Goal: Book appointment/travel/reservation

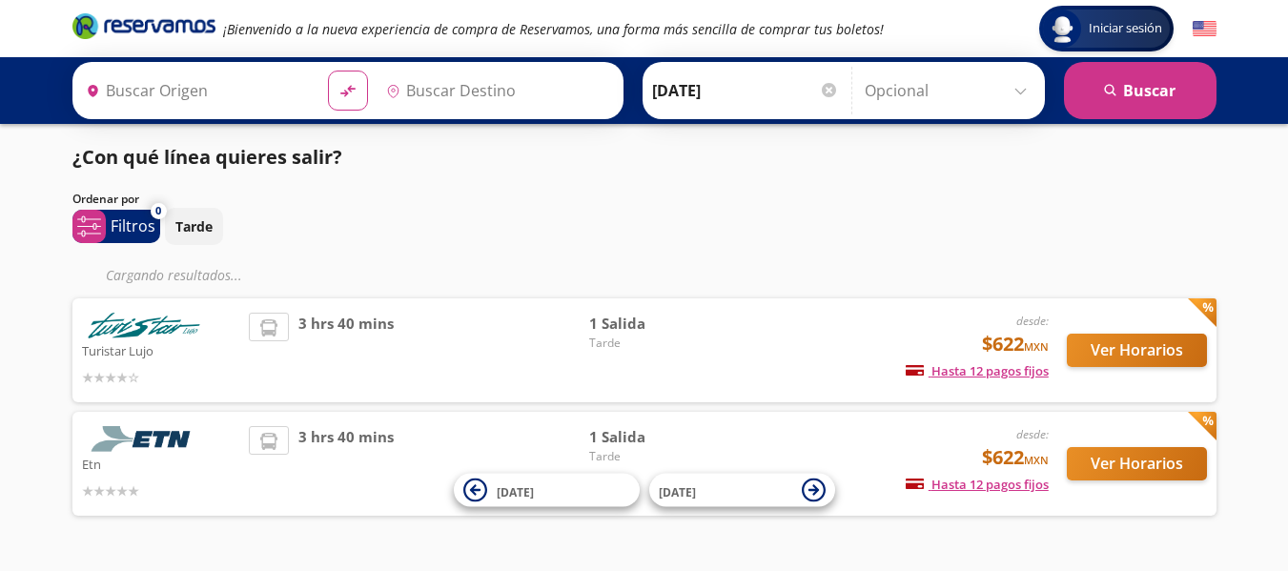
type input "[GEOGRAPHIC_DATA], [GEOGRAPHIC_DATA]"
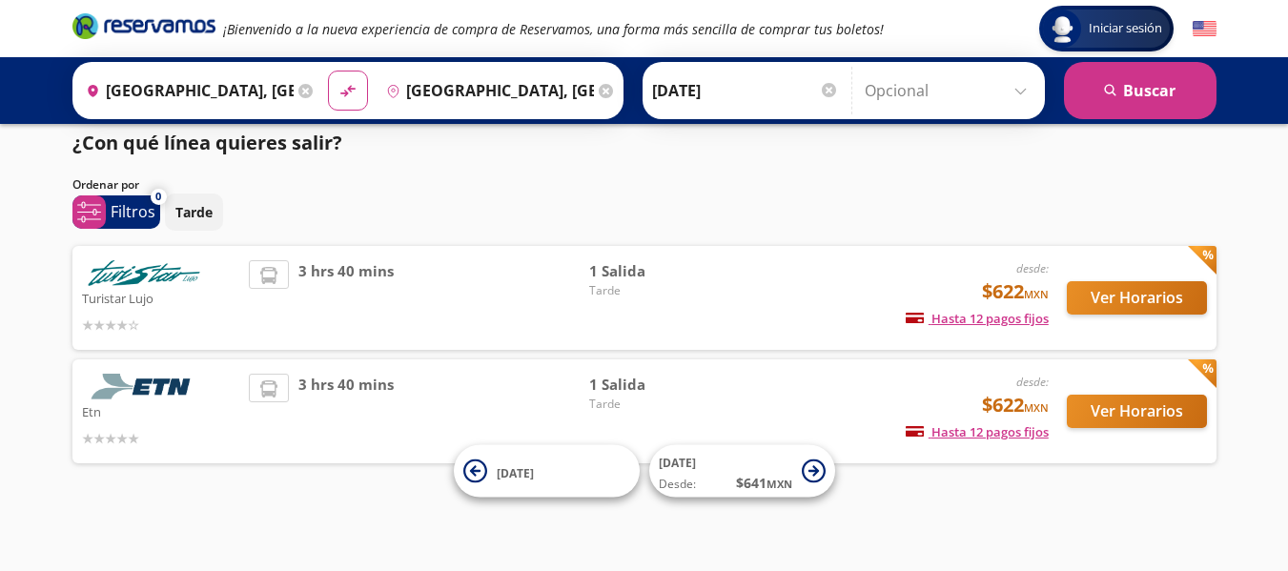
scroll to position [16, 0]
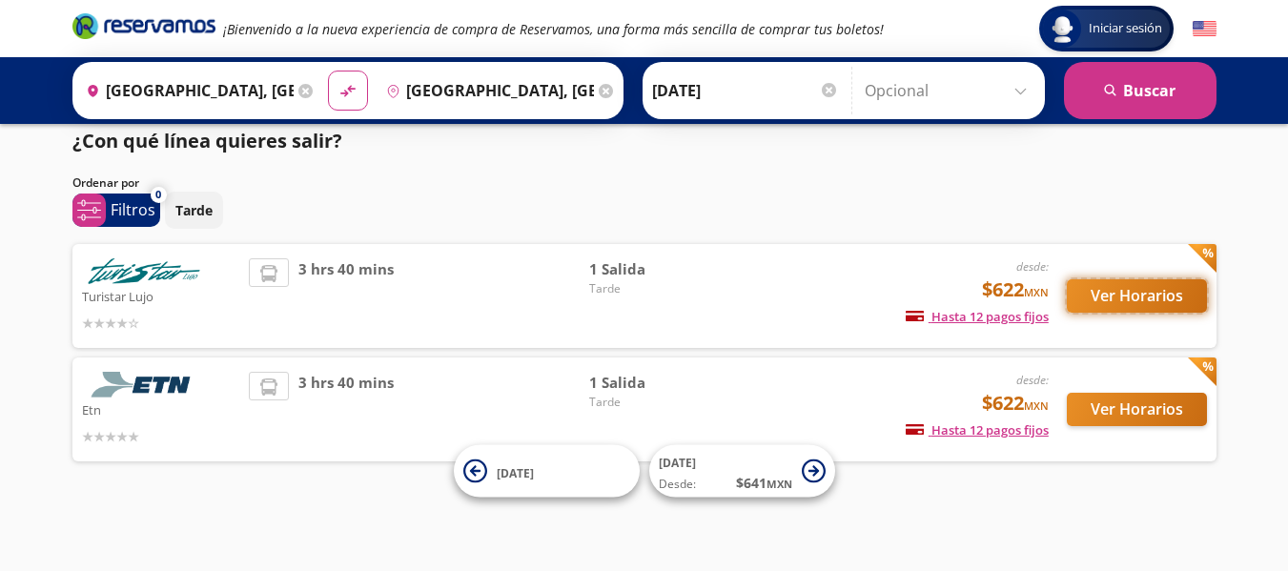
click at [1172, 286] on button "Ver Horarios" at bounding box center [1137, 295] width 140 height 33
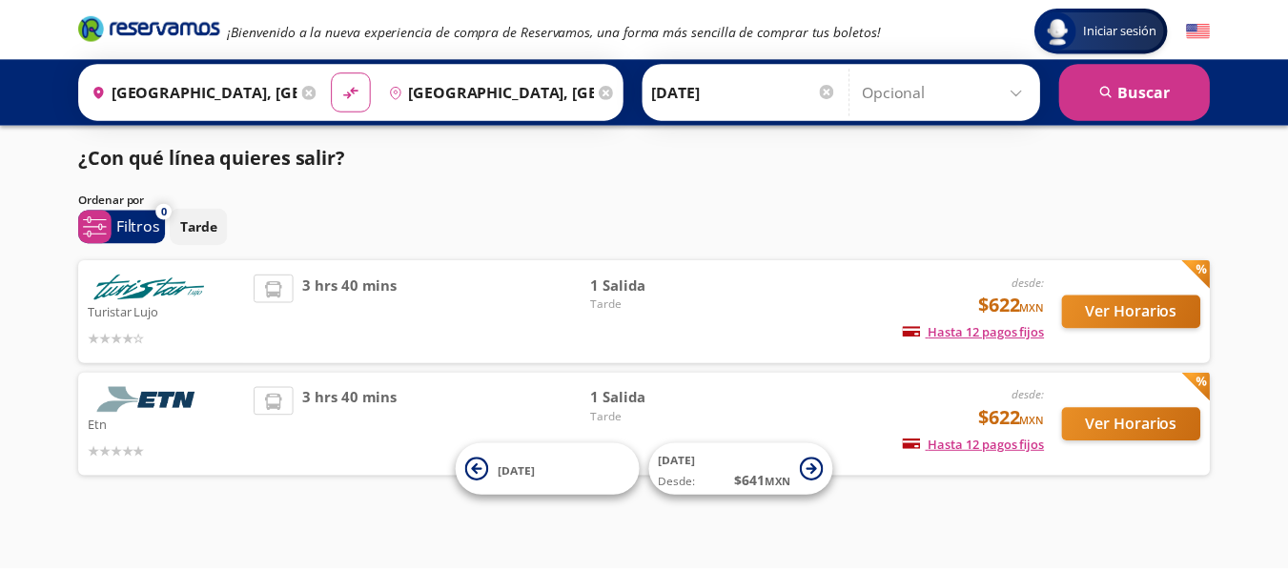
scroll to position [16, 0]
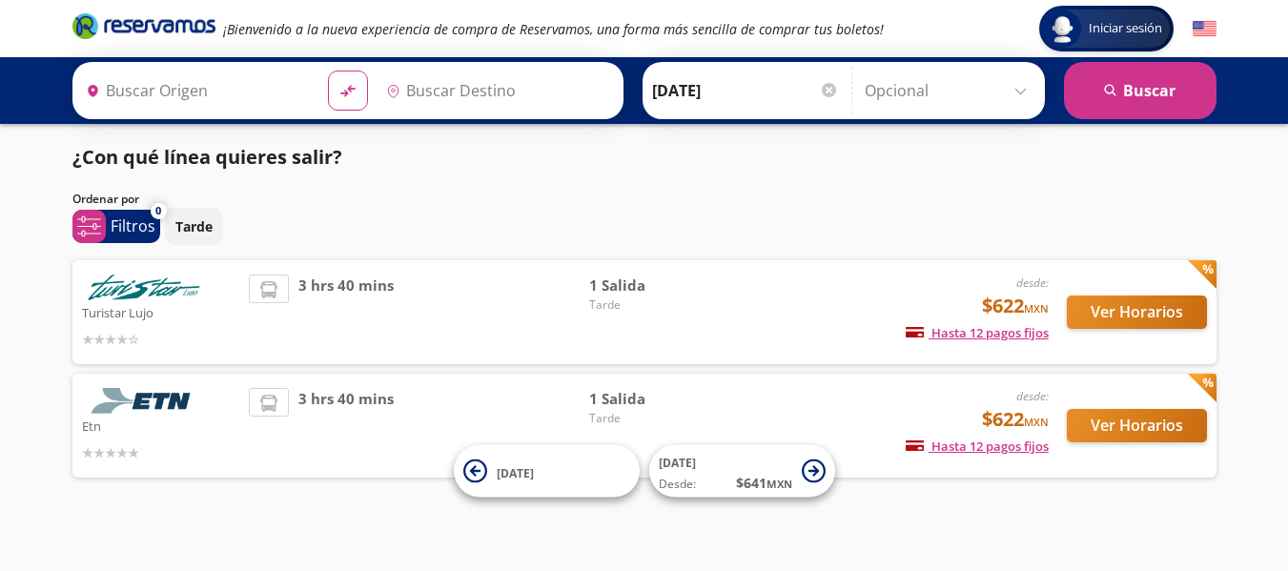
type input "[GEOGRAPHIC_DATA], [GEOGRAPHIC_DATA]"
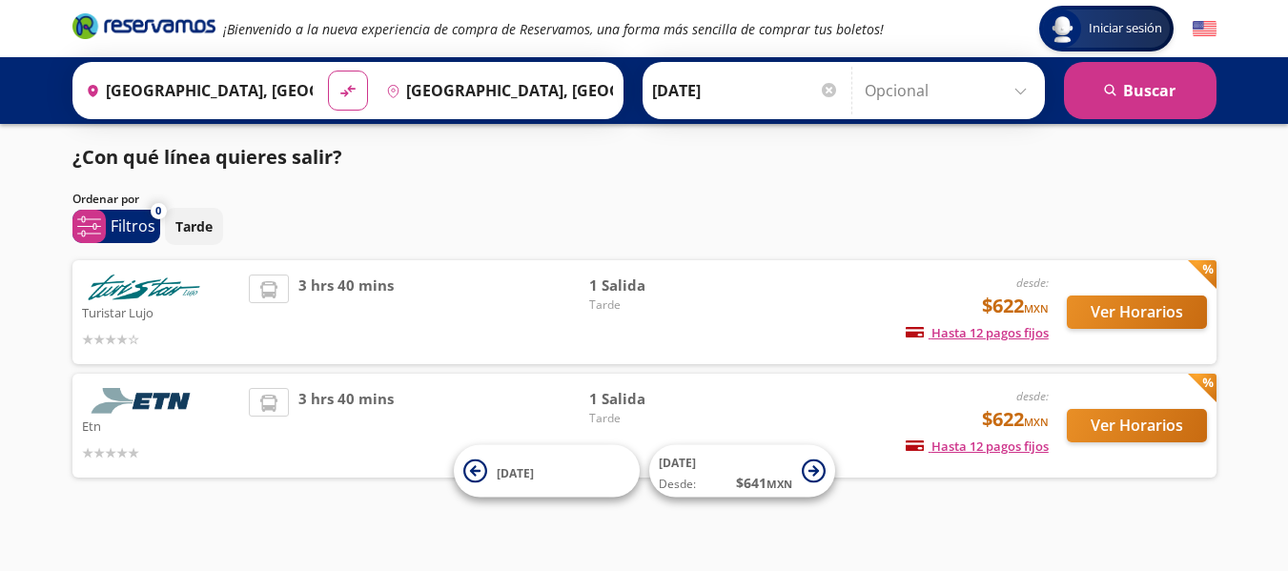
click at [1206, 339] on div "Ver Horarios" at bounding box center [1128, 312] width 158 height 75
